Goal: Transaction & Acquisition: Purchase product/service

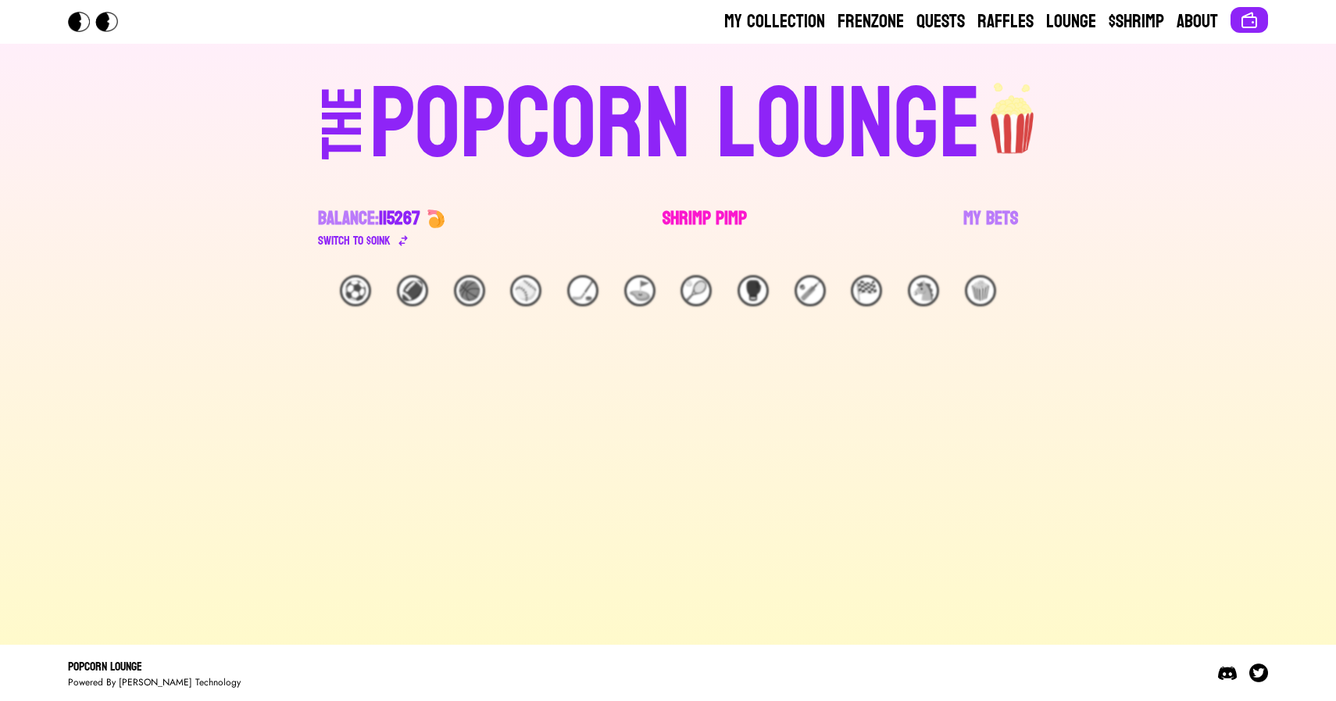
click at [701, 222] on link "Shrimp Pimp" at bounding box center [704, 228] width 84 height 44
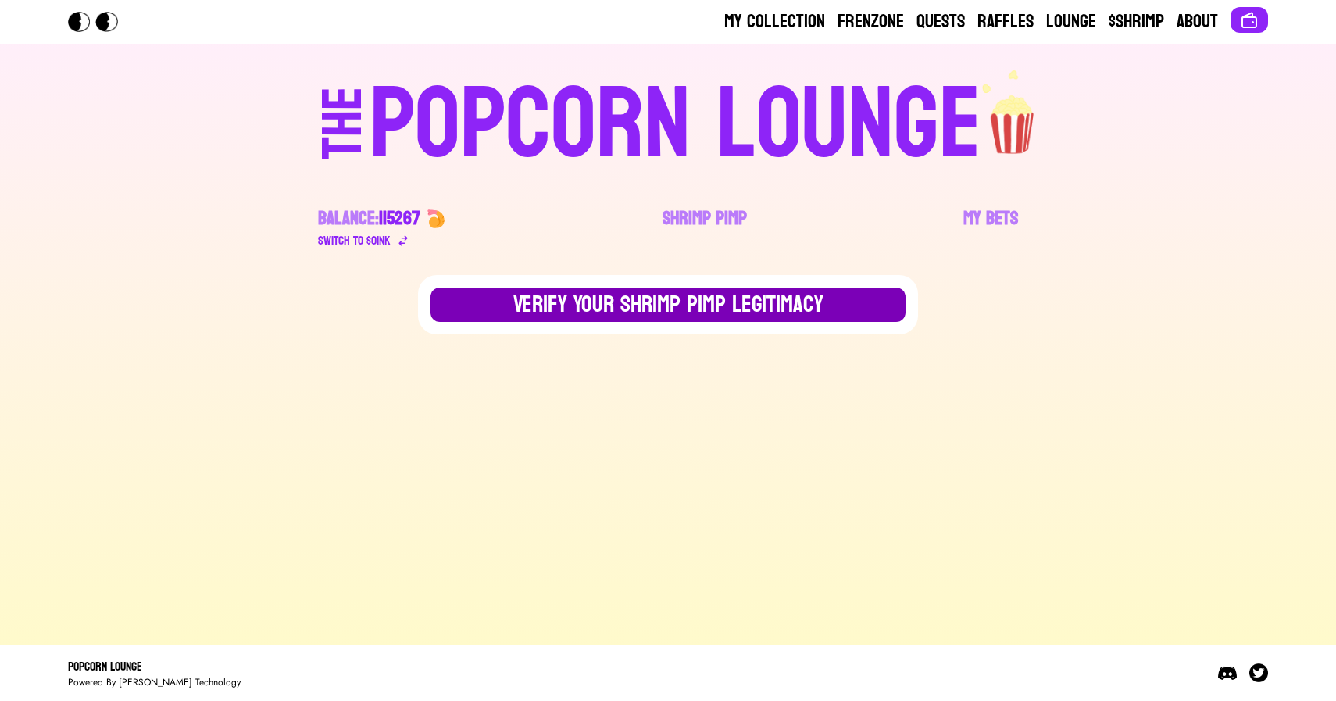
click at [690, 297] on button "Verify Your Shrimp Pimp Legitimacy" at bounding box center [667, 304] width 475 height 34
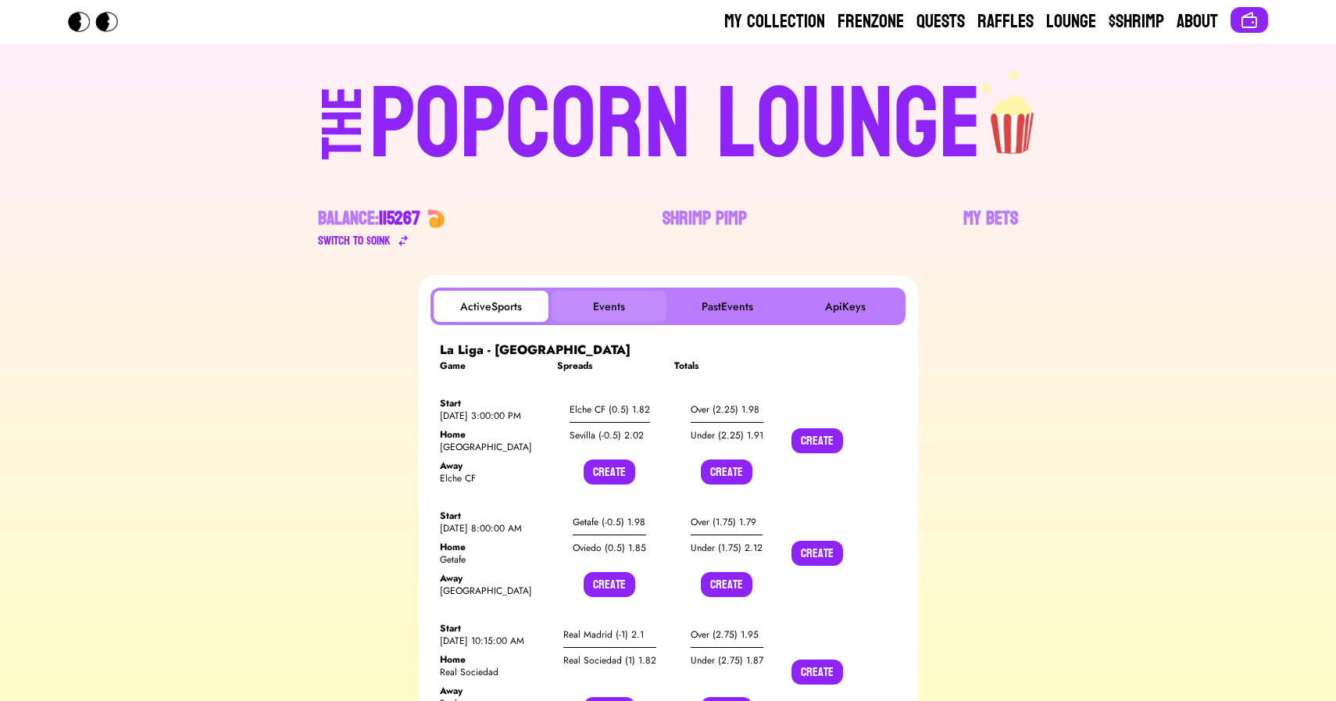
click at [617, 305] on button "Events" at bounding box center [609, 306] width 115 height 31
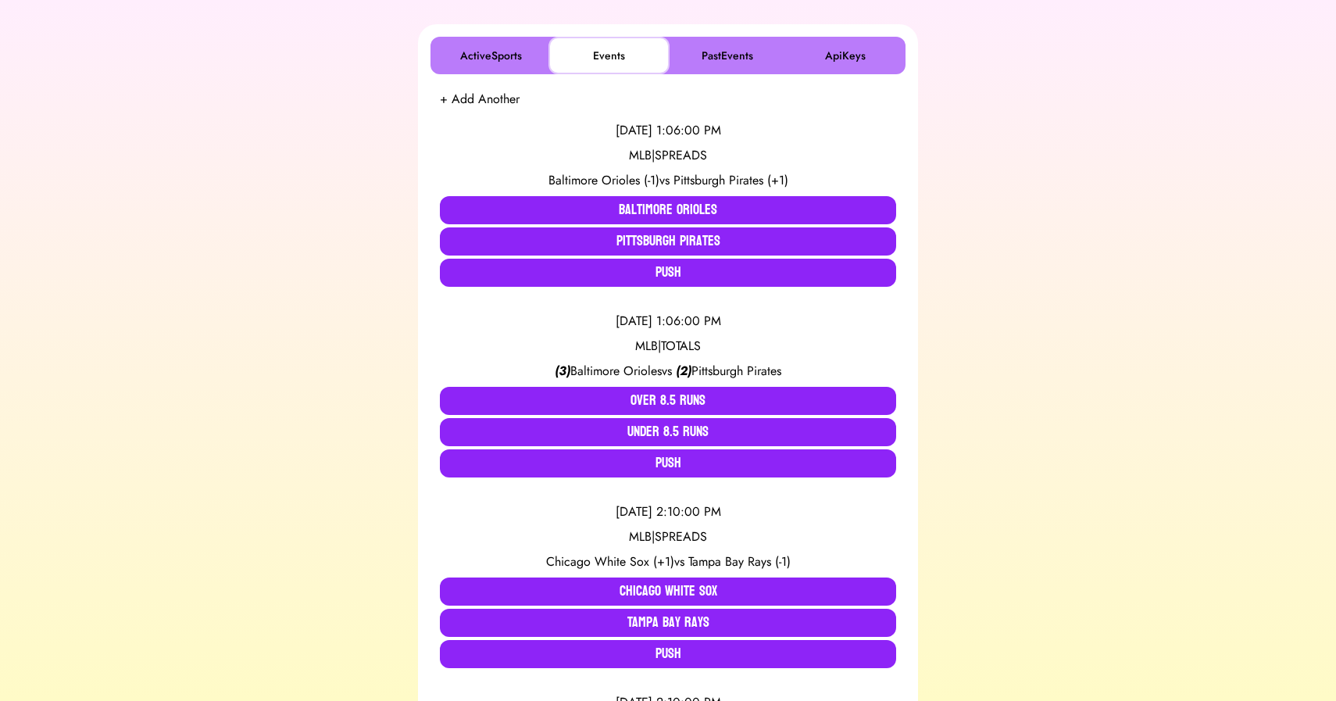
scroll to position [259, 0]
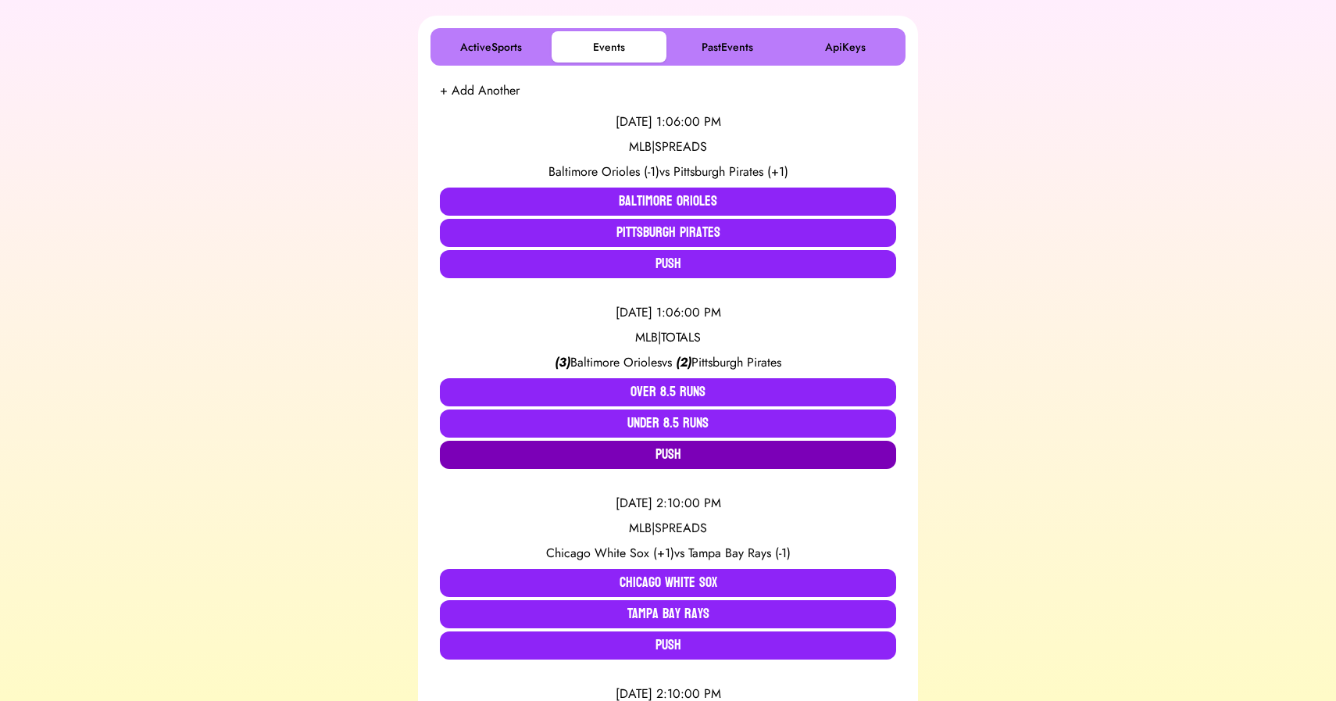
click at [619, 460] on button "Push" at bounding box center [668, 455] width 456 height 28
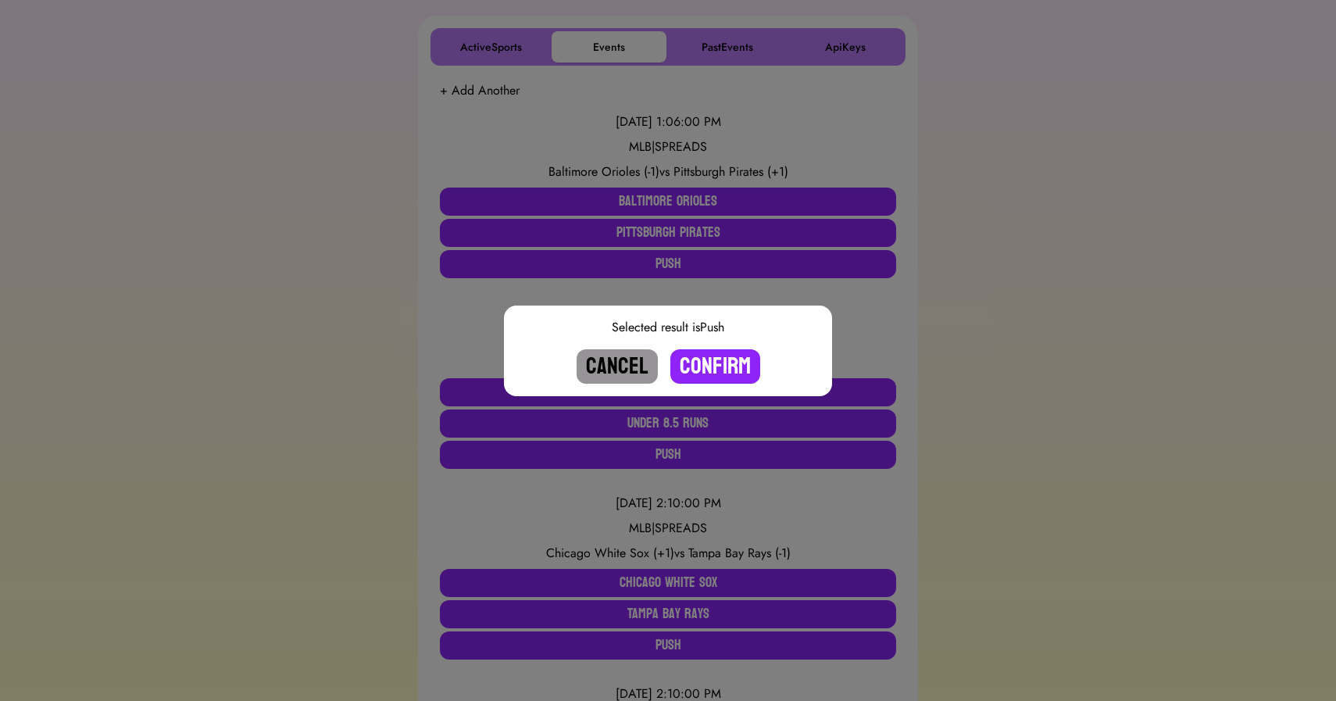
click at [596, 366] on button "Cancel" at bounding box center [617, 366] width 81 height 34
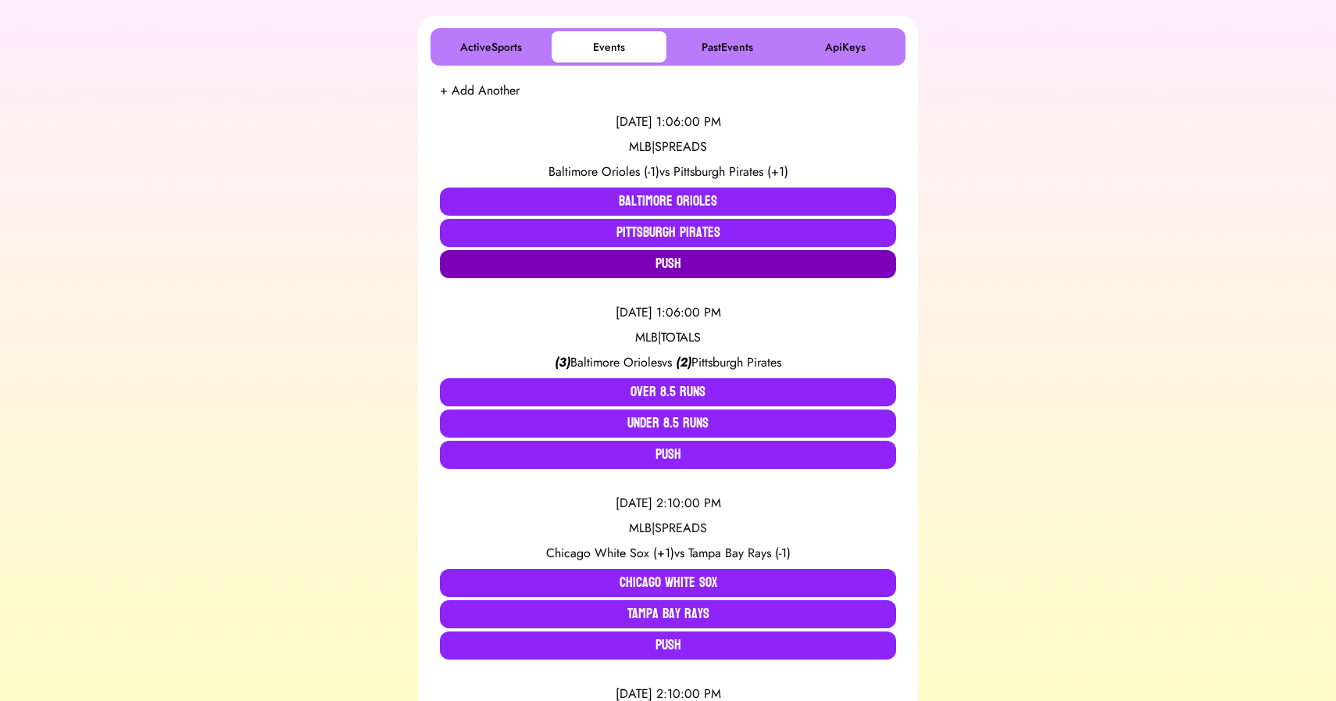
click at [630, 267] on button "Push" at bounding box center [668, 264] width 456 height 28
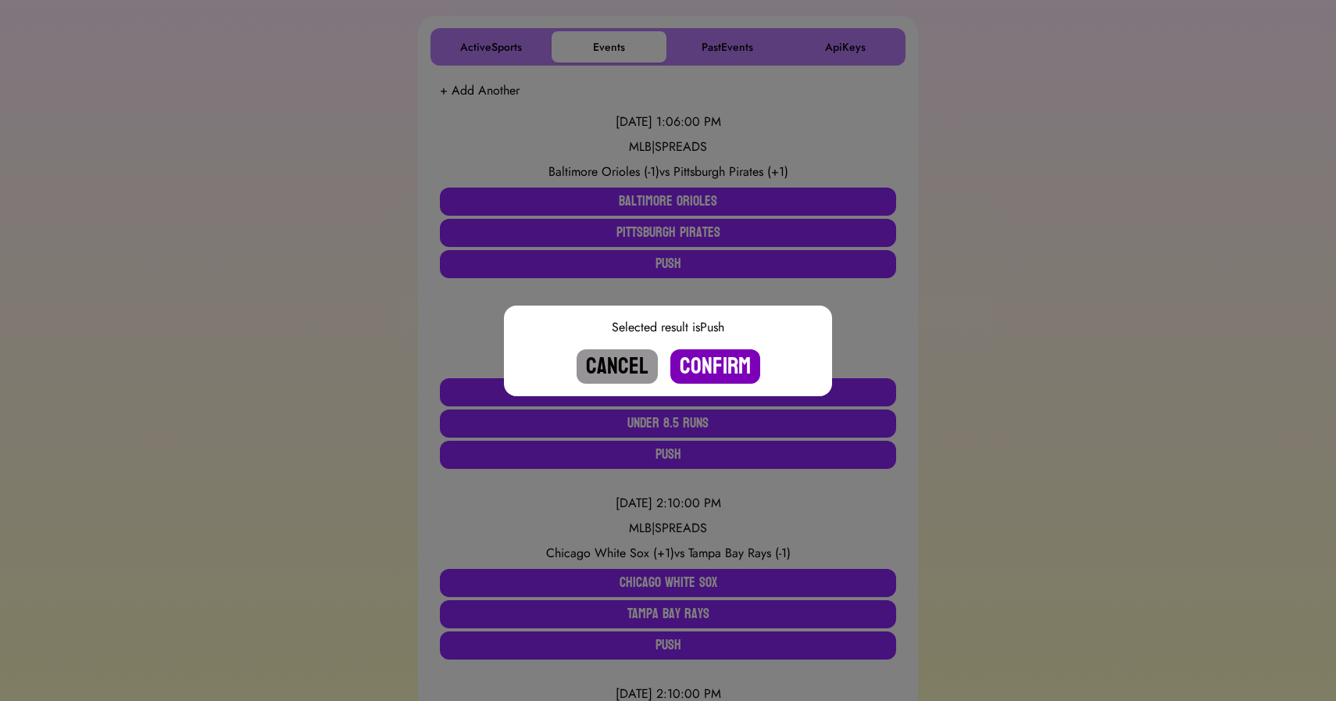
click at [720, 366] on button "Confirm" at bounding box center [715, 366] width 90 height 34
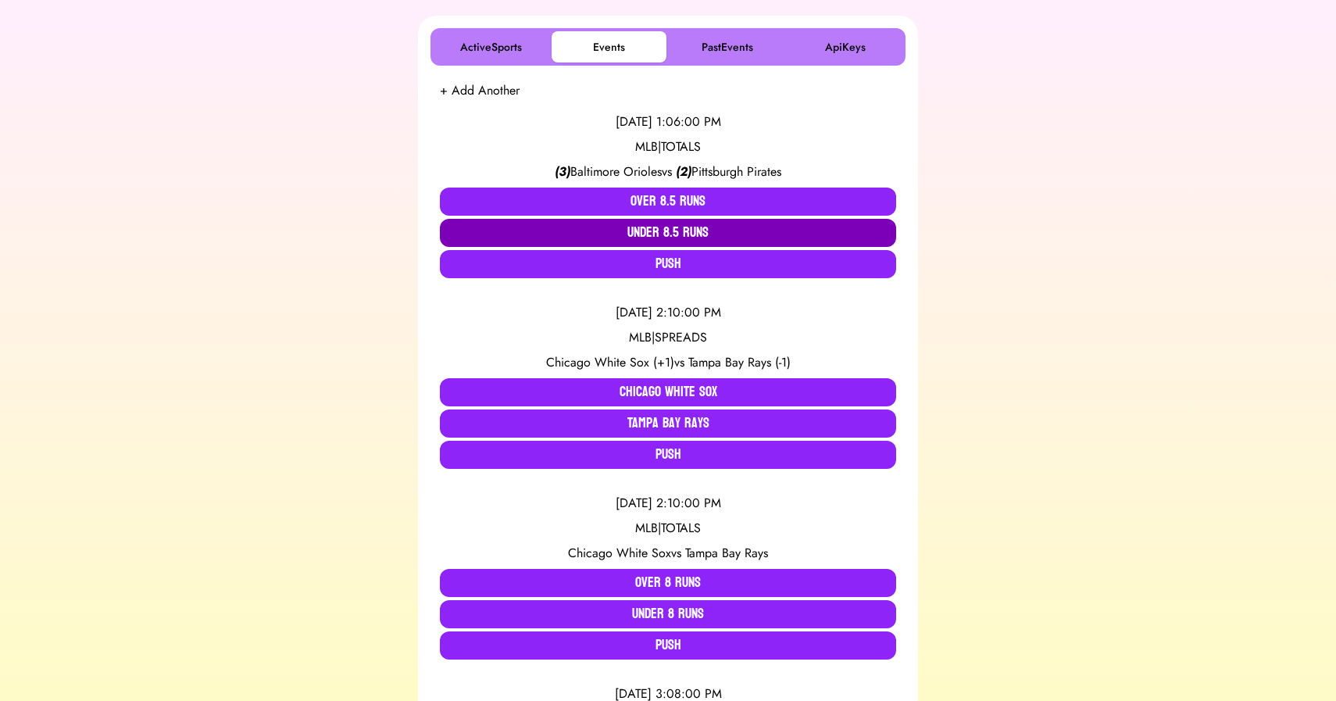
click at [659, 225] on button "Under 8.5 Runs" at bounding box center [668, 233] width 456 height 28
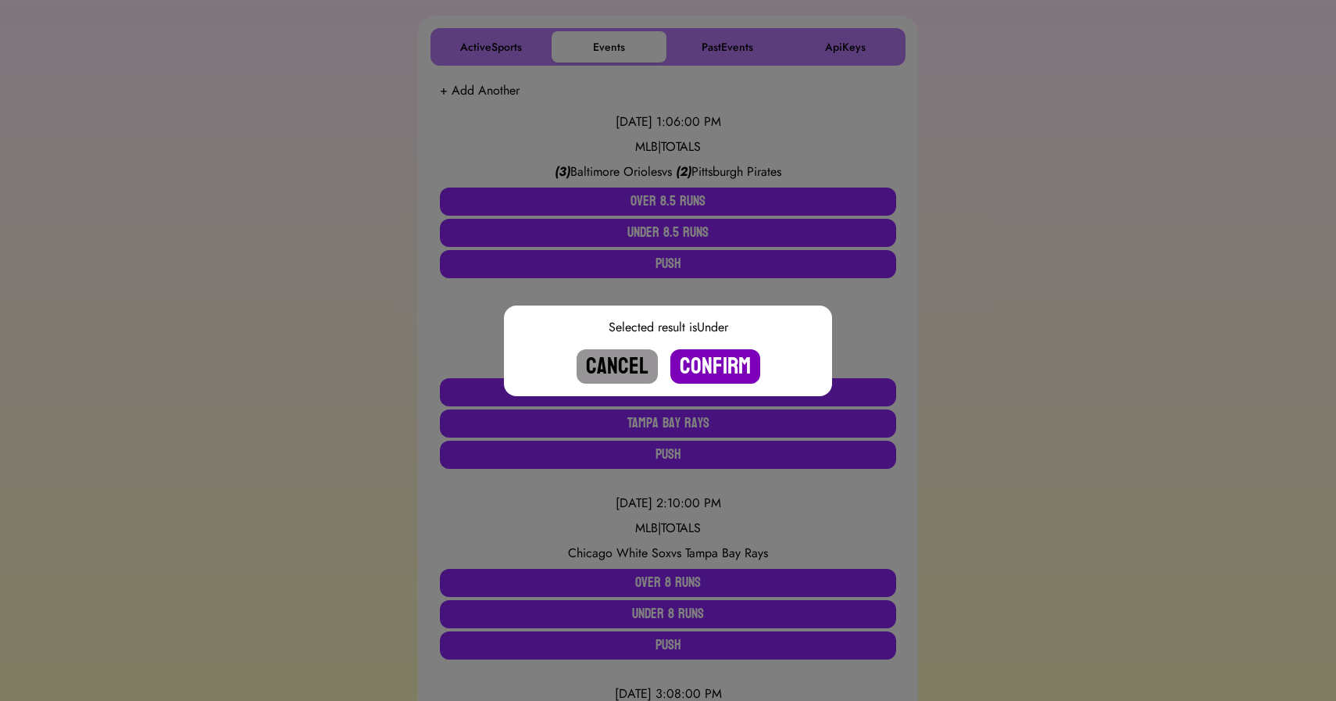
click at [705, 362] on button "Confirm" at bounding box center [715, 366] width 90 height 34
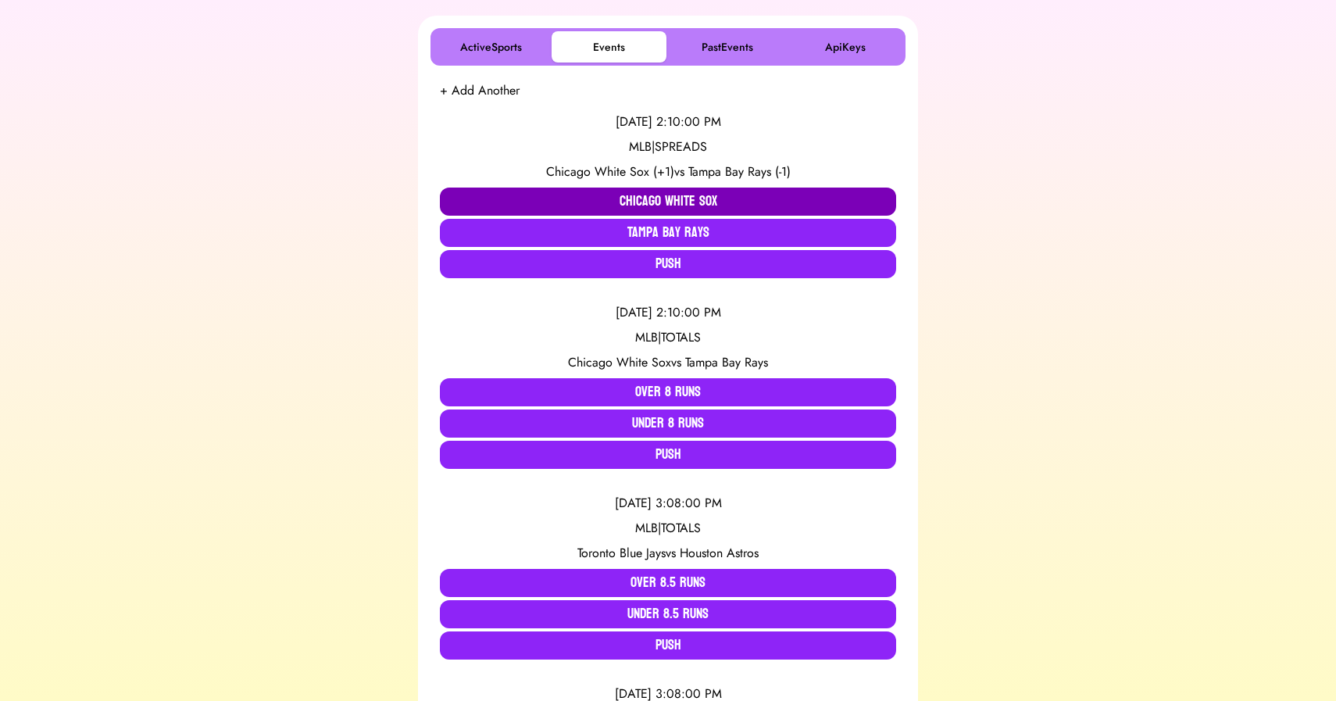
click at [490, 207] on button "Chicago White Sox" at bounding box center [668, 201] width 456 height 28
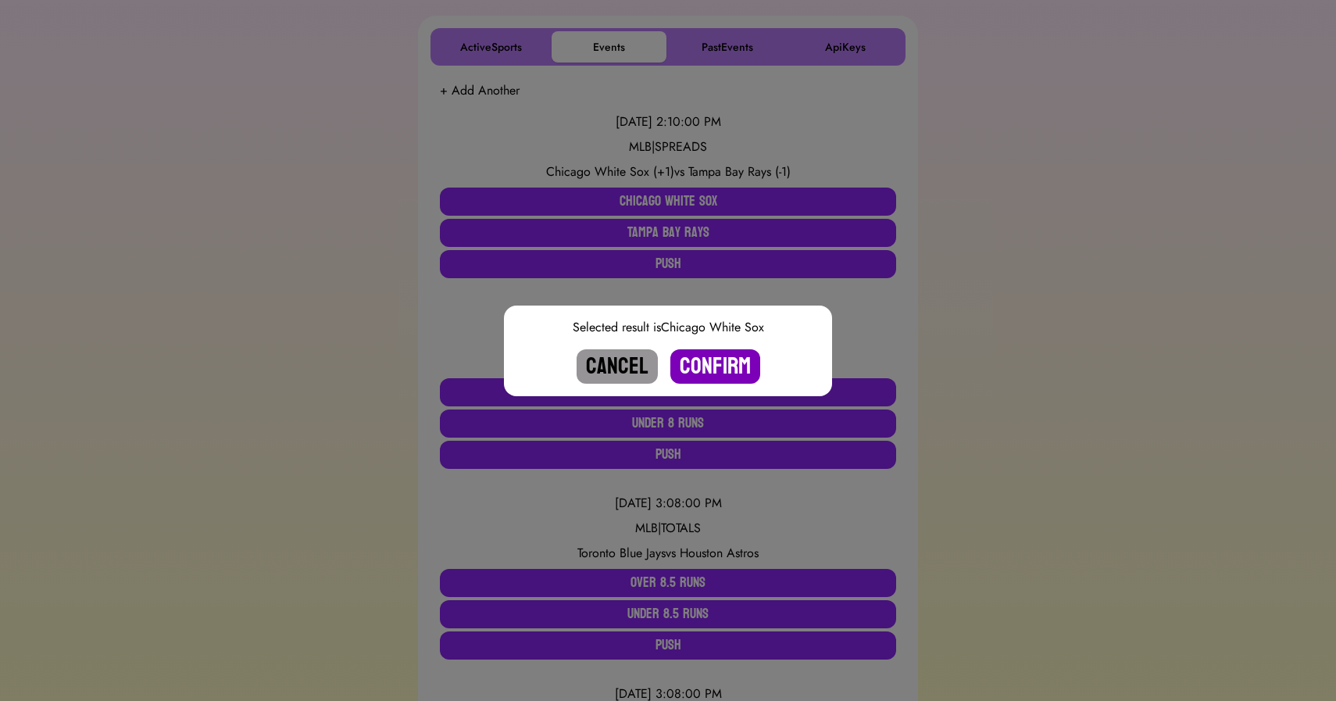
click at [700, 365] on button "Confirm" at bounding box center [715, 366] width 90 height 34
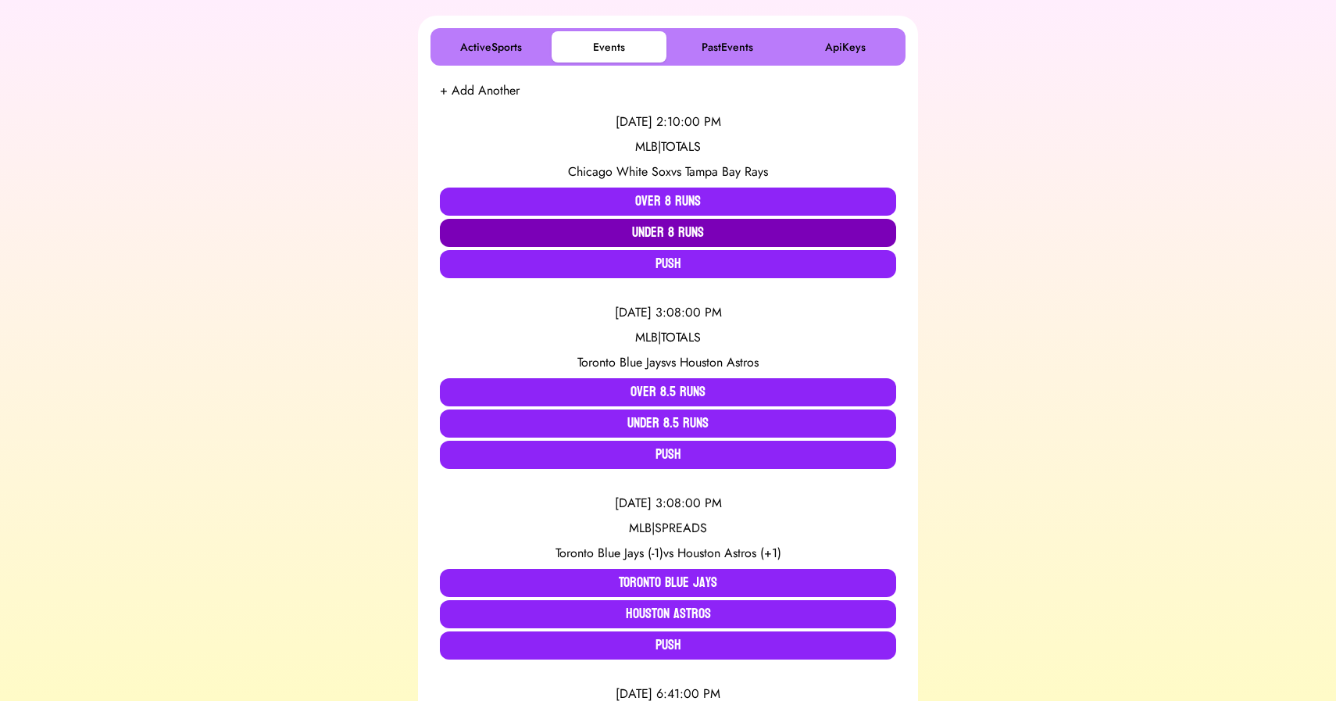
click at [653, 230] on button "Under 8 Runs" at bounding box center [668, 233] width 456 height 28
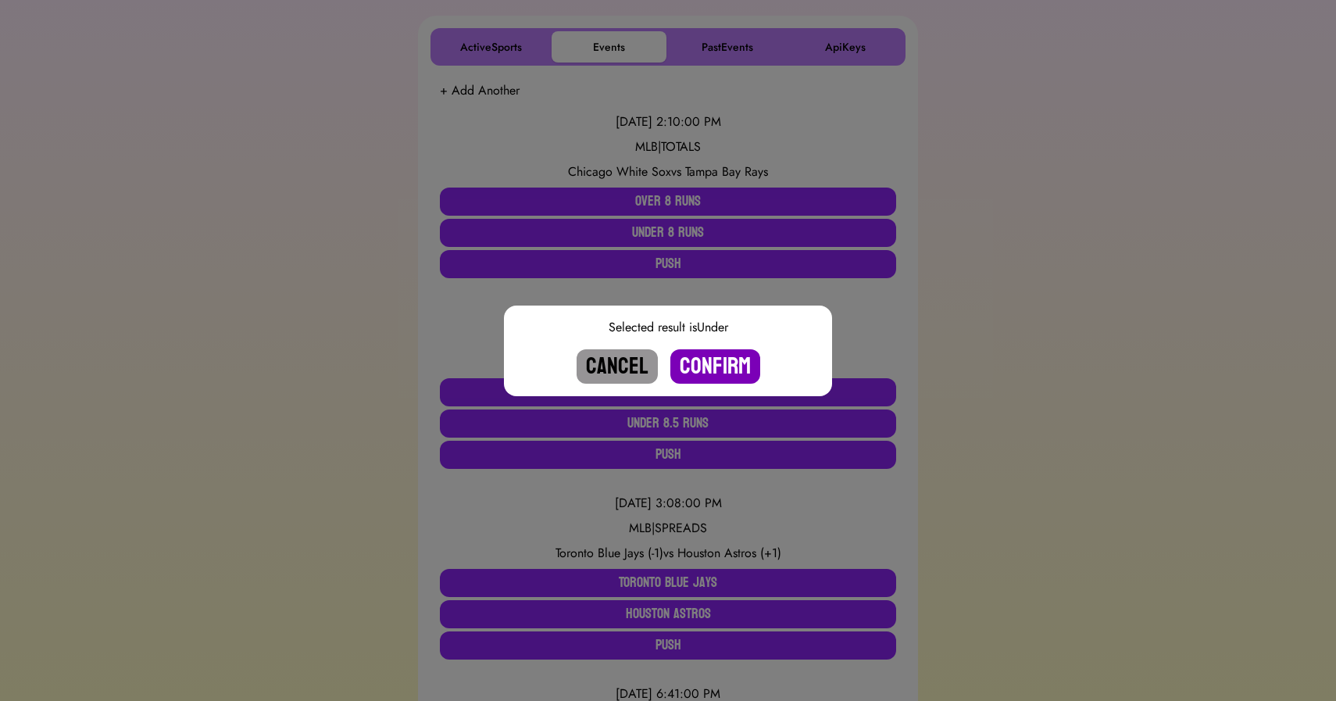
click at [702, 362] on button "Confirm" at bounding box center [715, 366] width 90 height 34
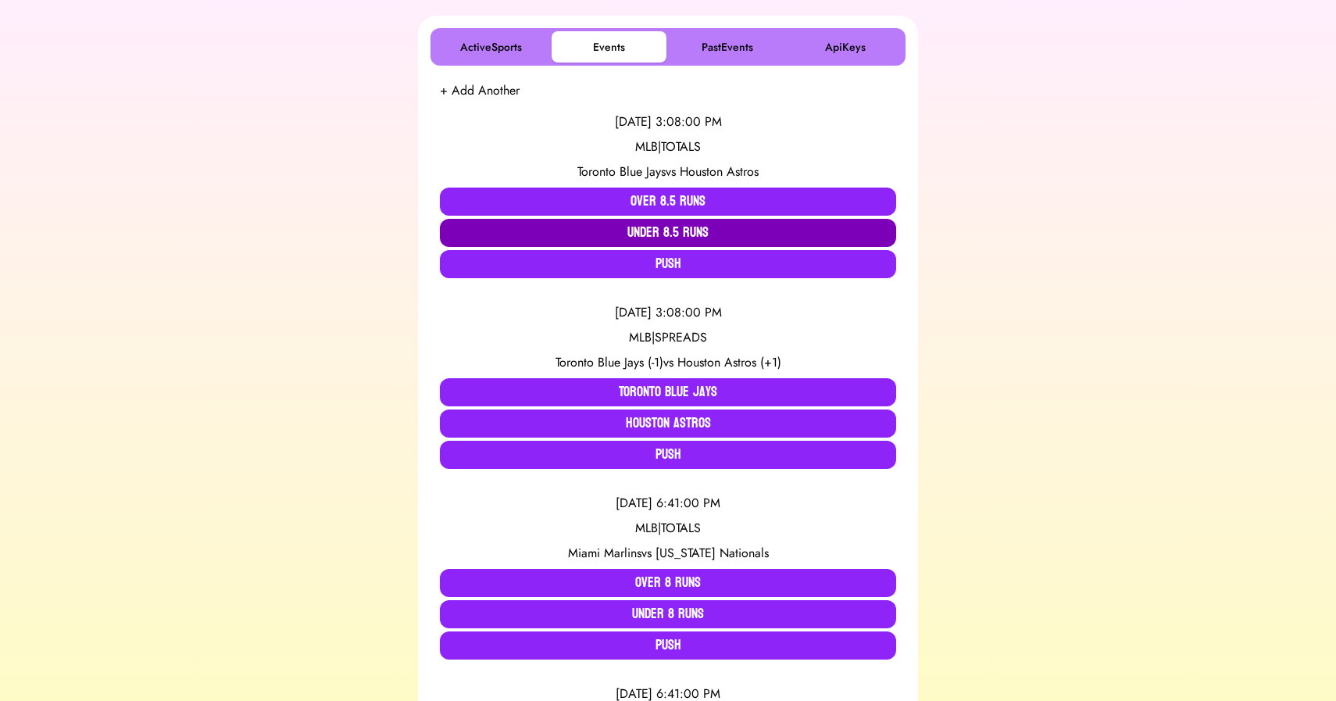
click at [579, 237] on button "Under 8.5 Runs" at bounding box center [668, 233] width 456 height 28
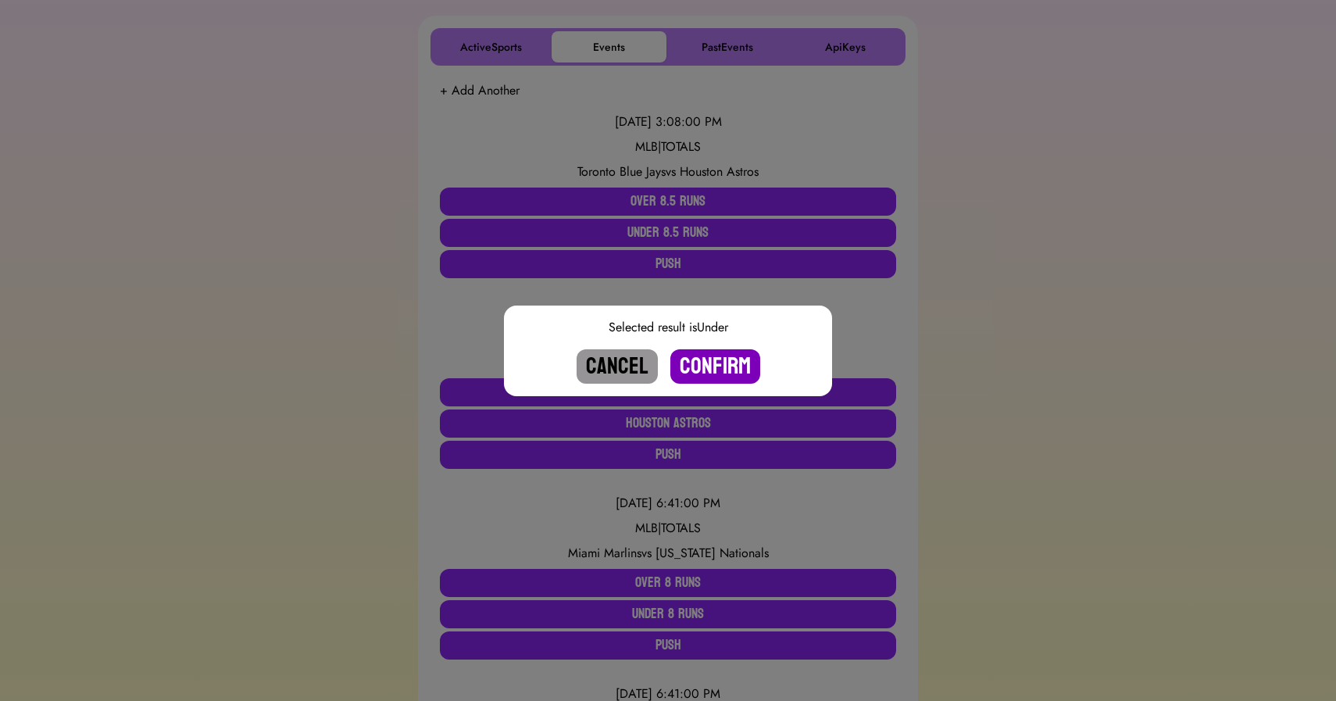
click at [696, 363] on button "Confirm" at bounding box center [715, 366] width 90 height 34
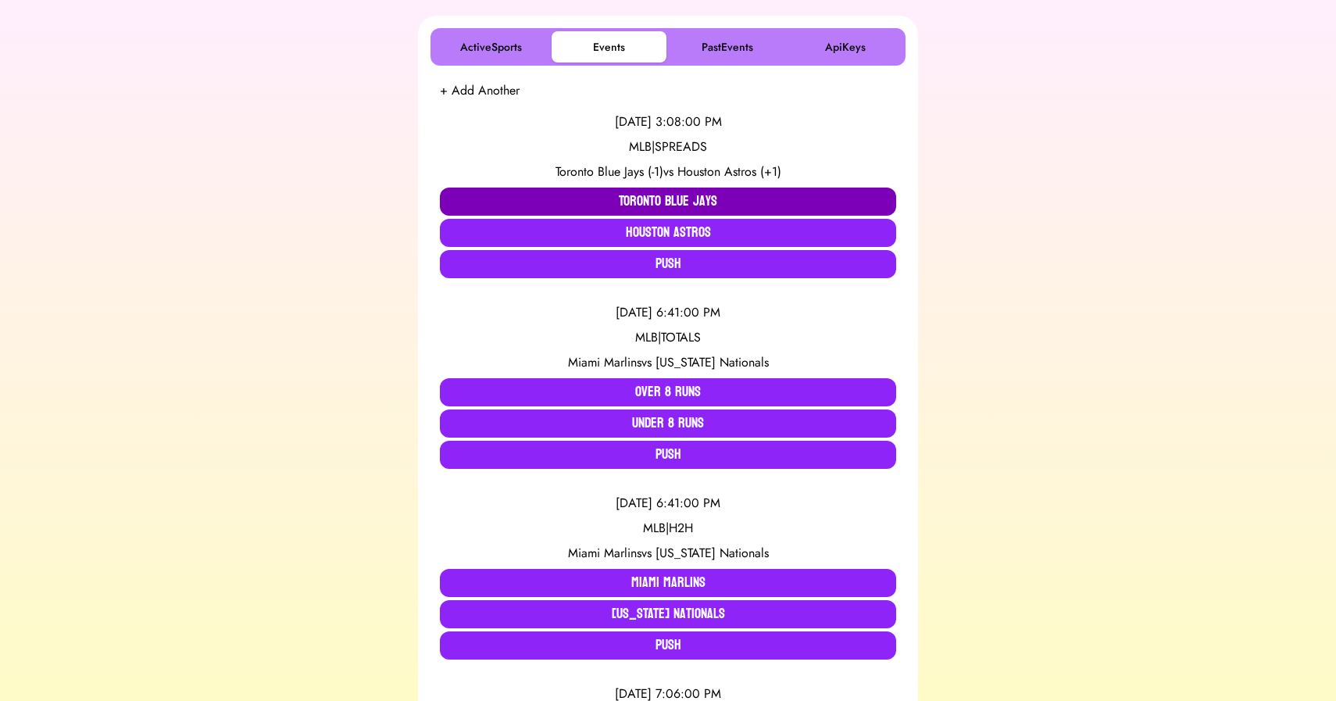
click at [649, 202] on button "Toronto Blue Jays" at bounding box center [668, 201] width 456 height 28
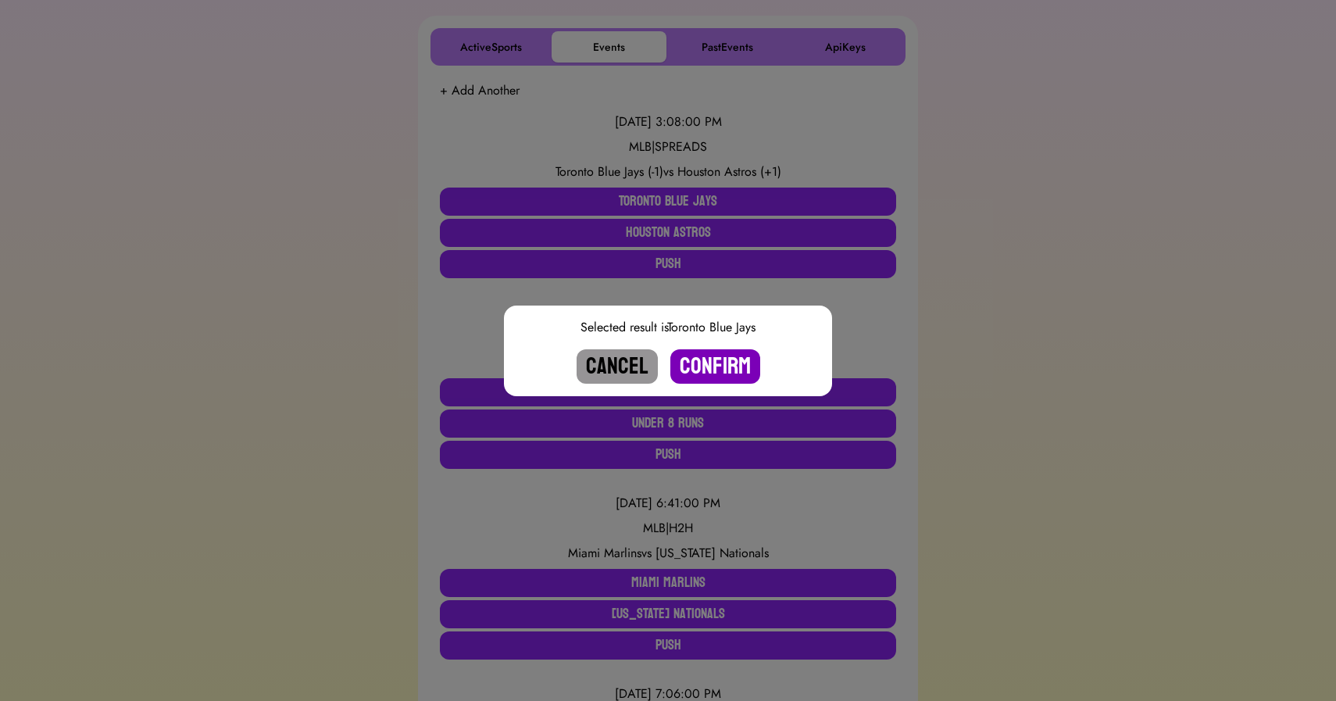
click at [723, 366] on button "Confirm" at bounding box center [715, 366] width 90 height 34
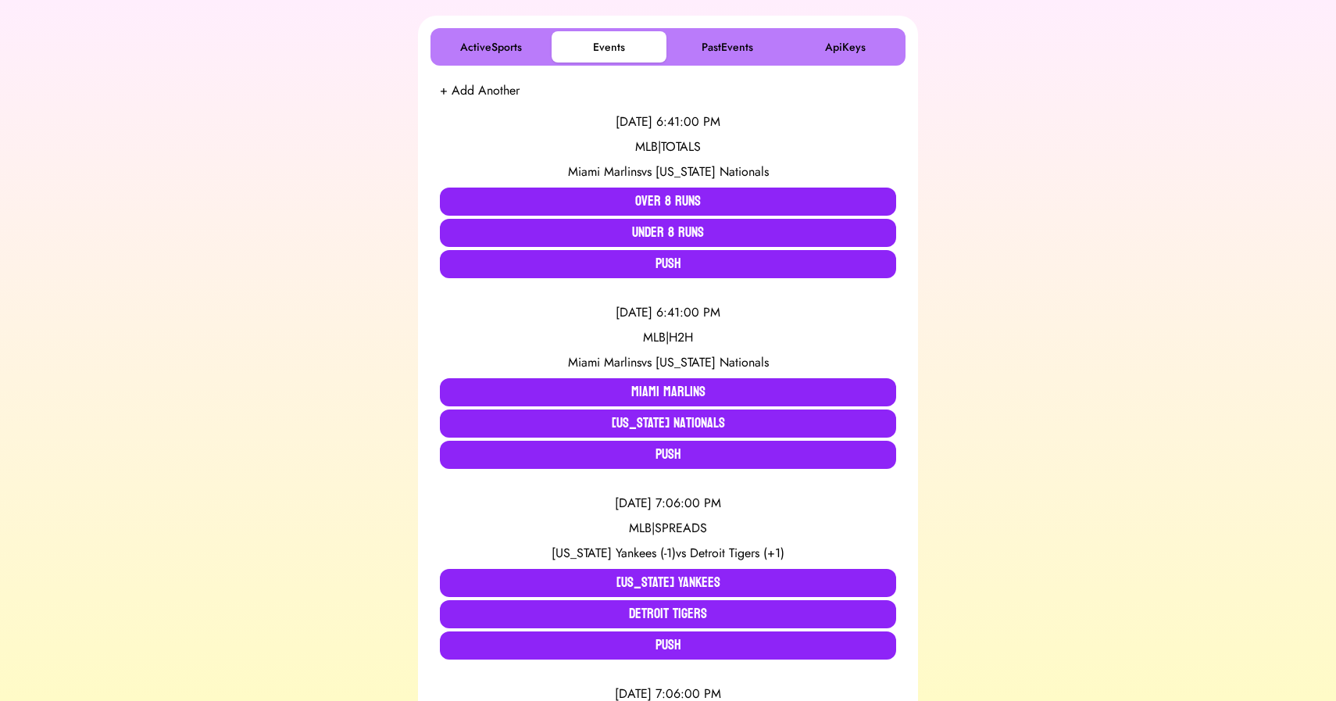
scroll to position [0, 0]
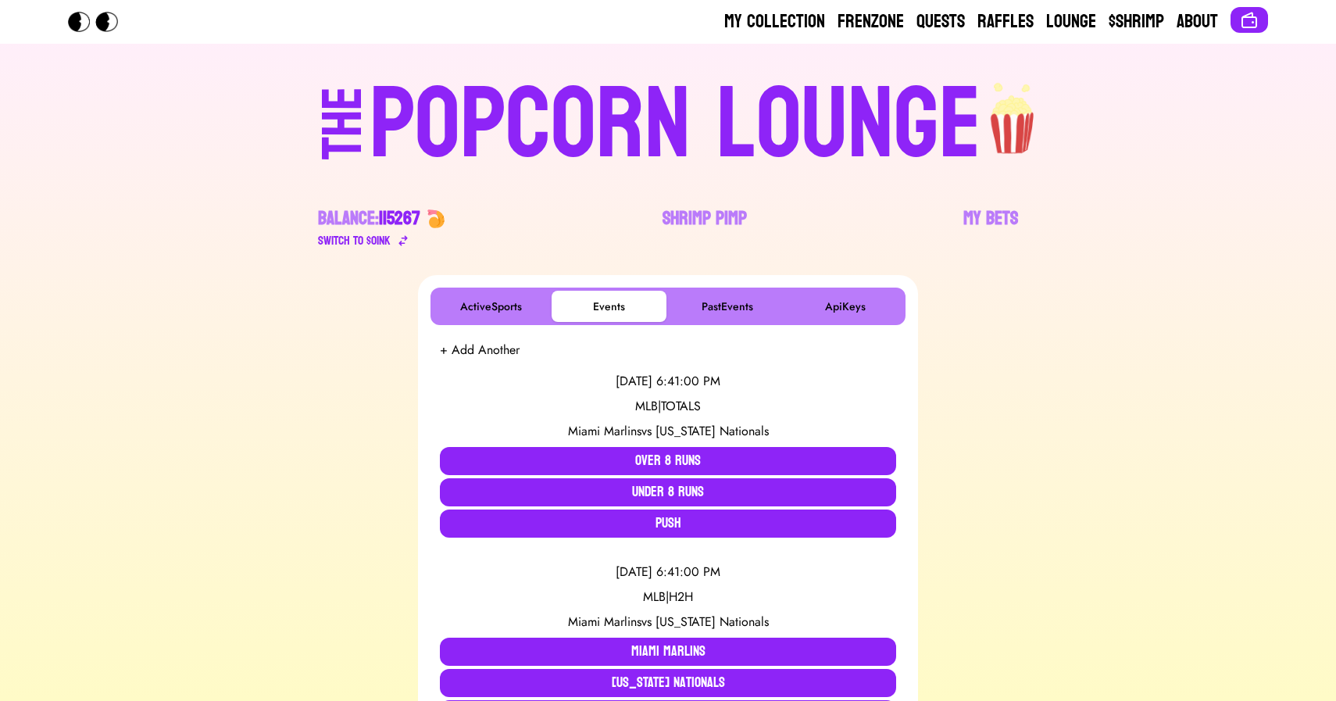
click at [532, 99] on div "POPCORN LOUNGE" at bounding box center [676, 125] width 612 height 100
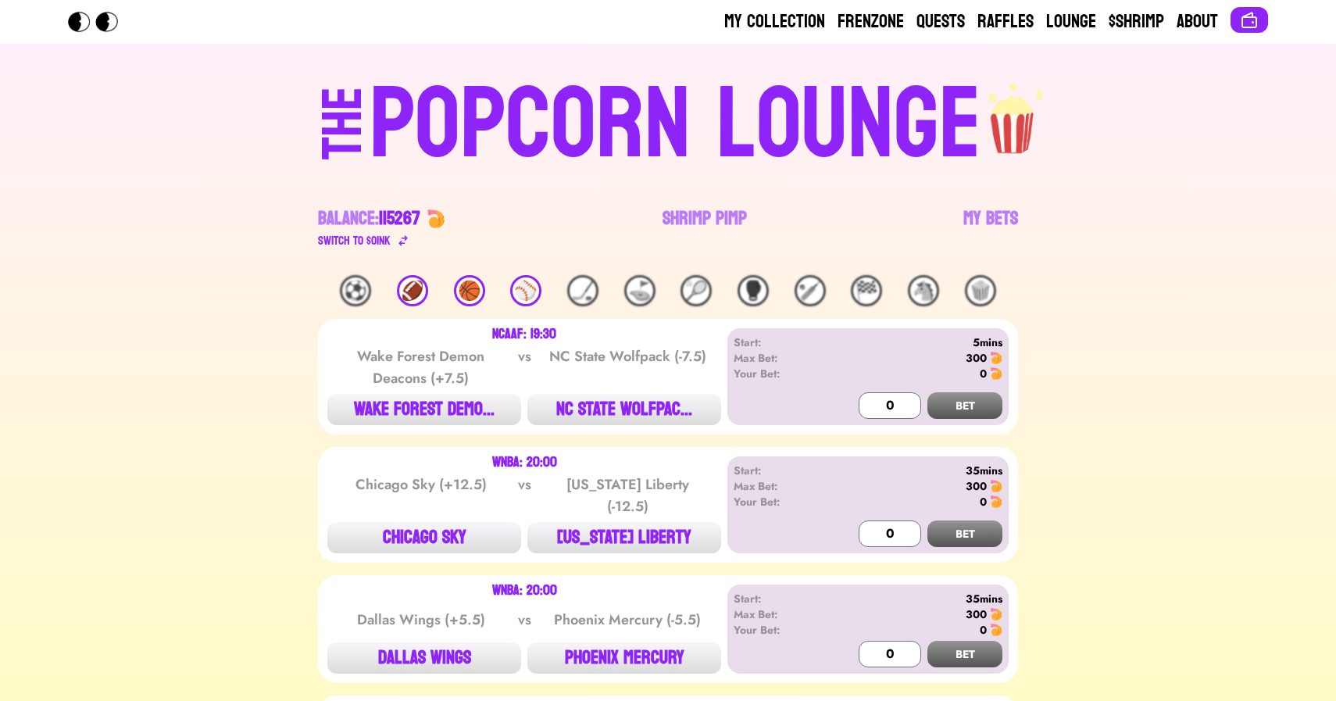
click at [463, 285] on div "🏀" at bounding box center [469, 290] width 31 height 31
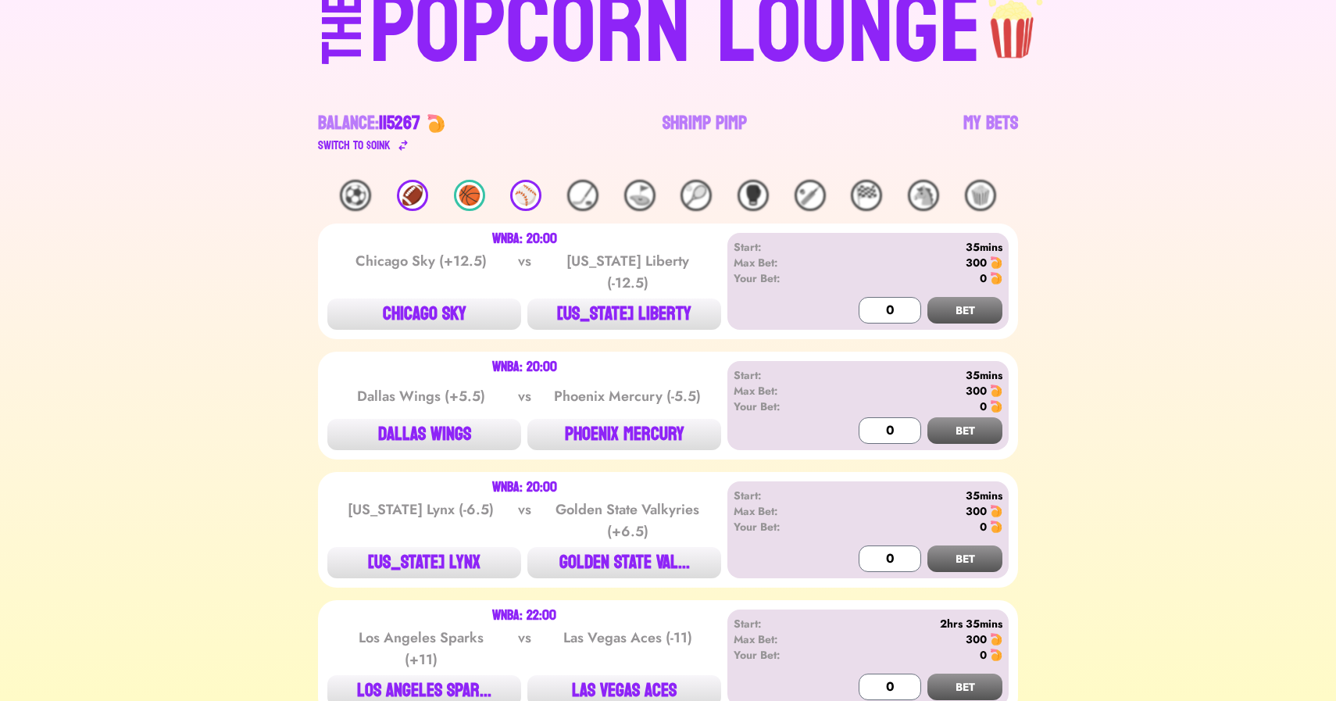
scroll to position [170, 0]
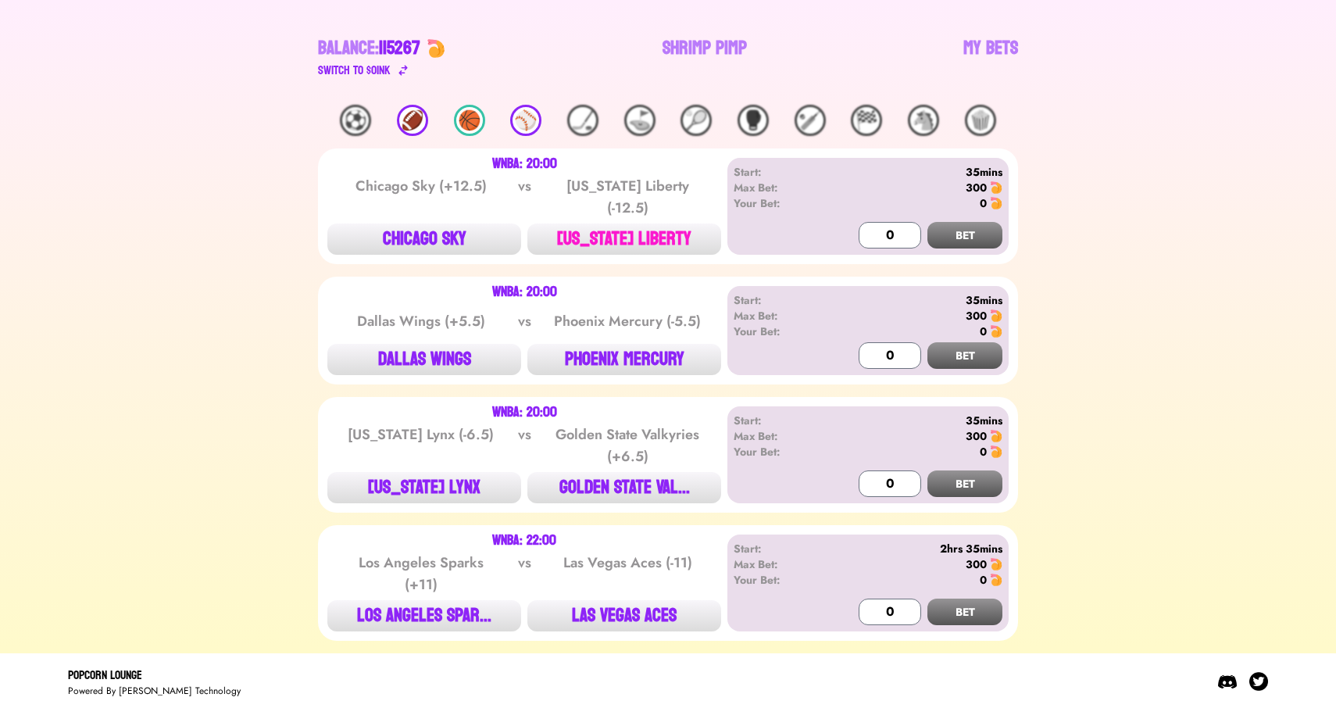
click at [615, 238] on button "[US_STATE] LIBERTY" at bounding box center [624, 238] width 194 height 31
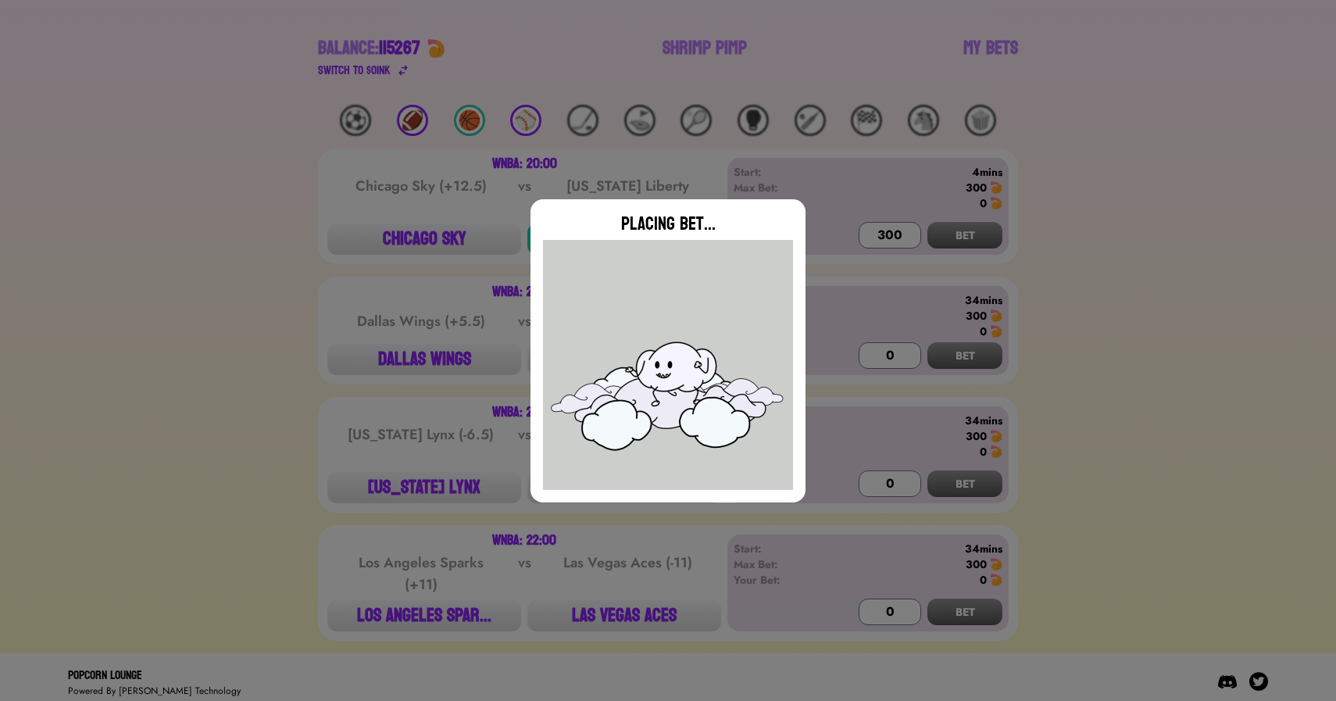
type input "0"
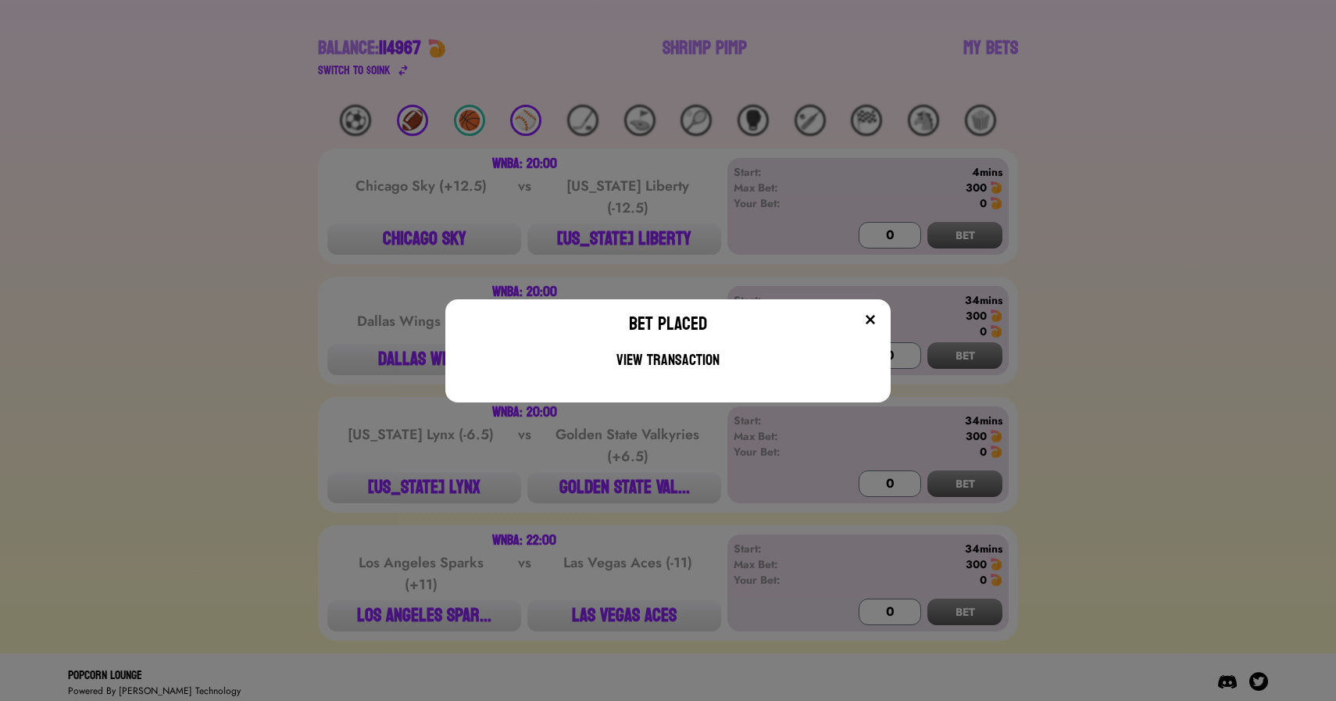
click at [293, 249] on div "Bet Placed View Transaction" at bounding box center [668, 350] width 1336 height 701
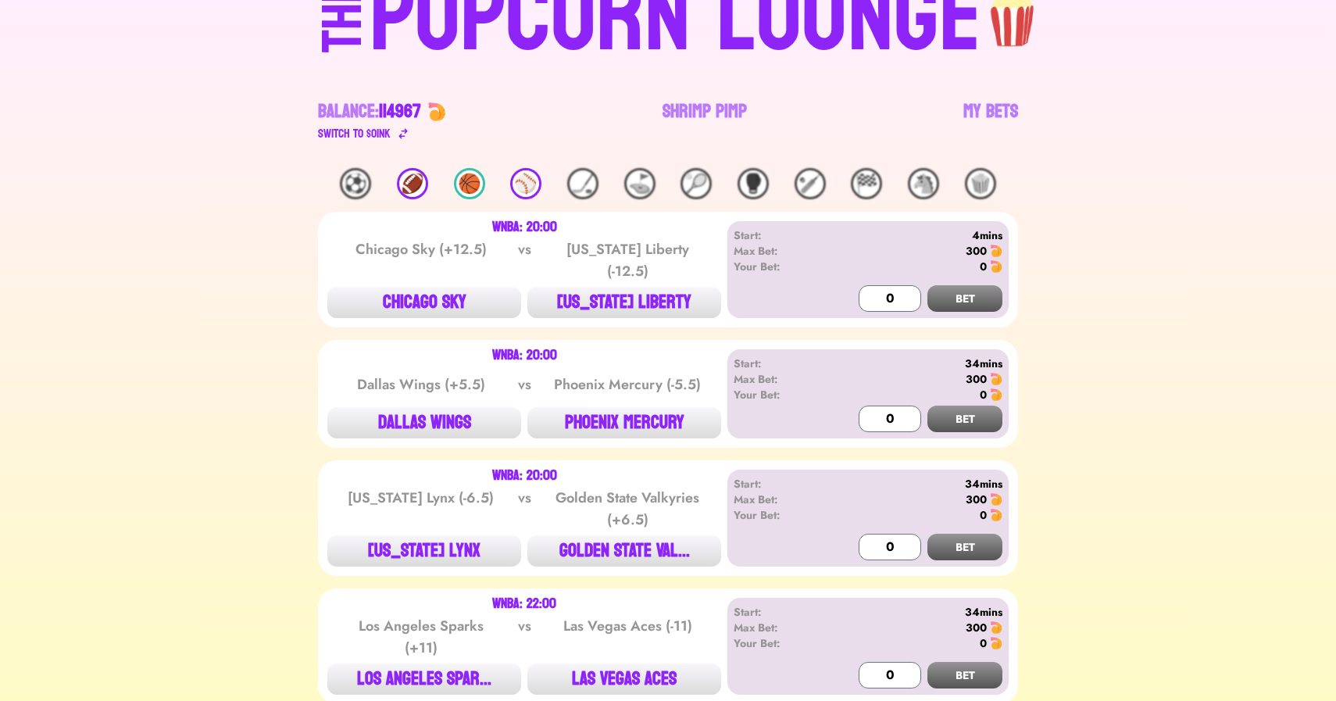
scroll to position [0, 0]
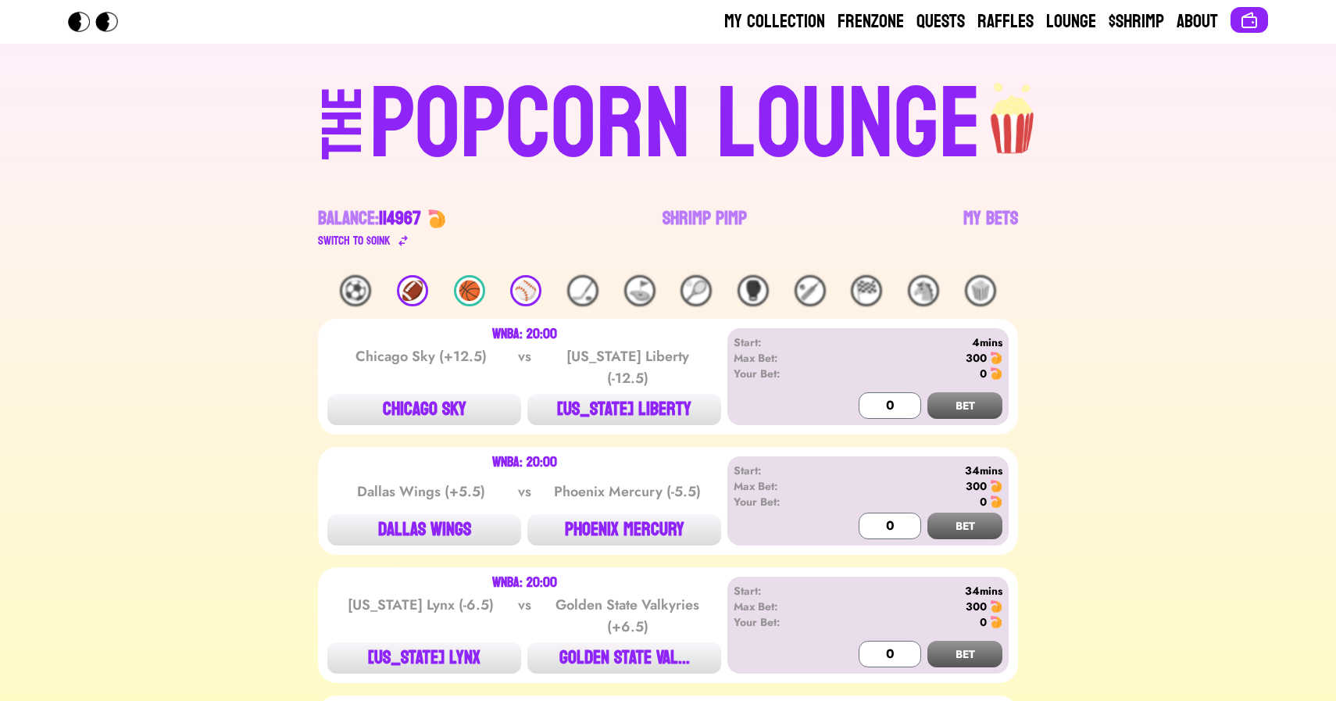
click at [405, 283] on div "🏈" at bounding box center [412, 290] width 31 height 31
